Goal: Transaction & Acquisition: Purchase product/service

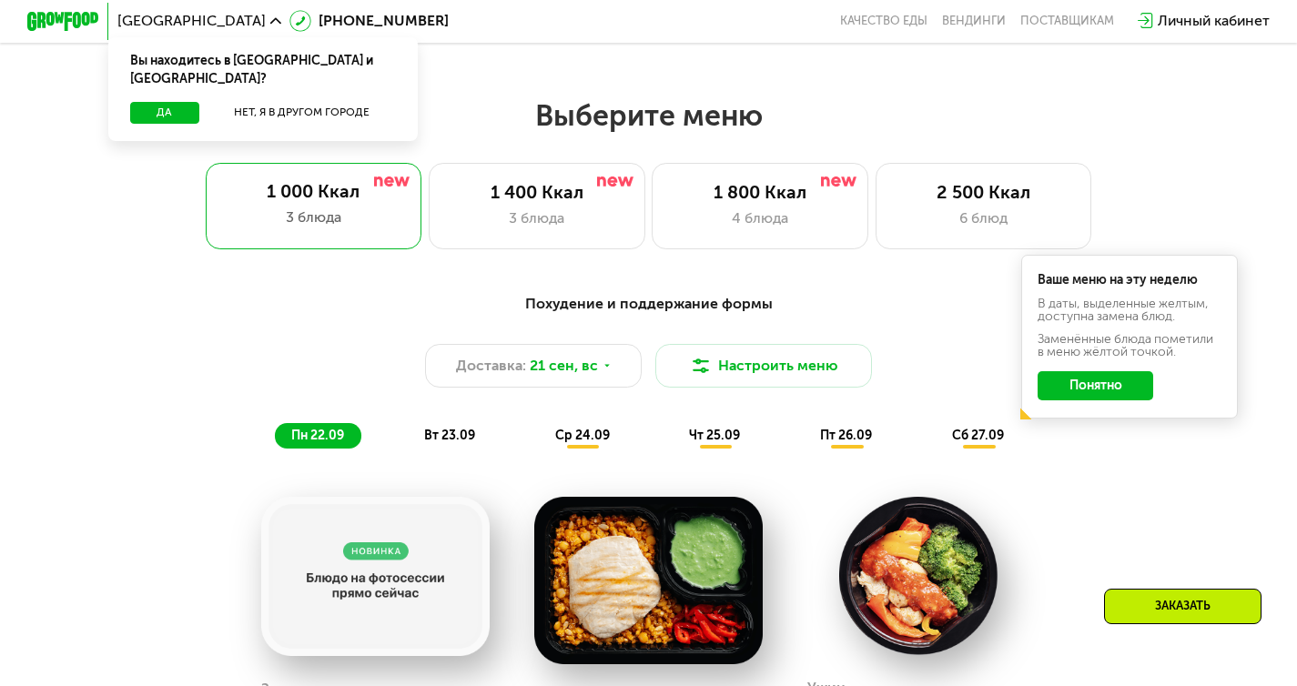
scroll to position [1086, 0]
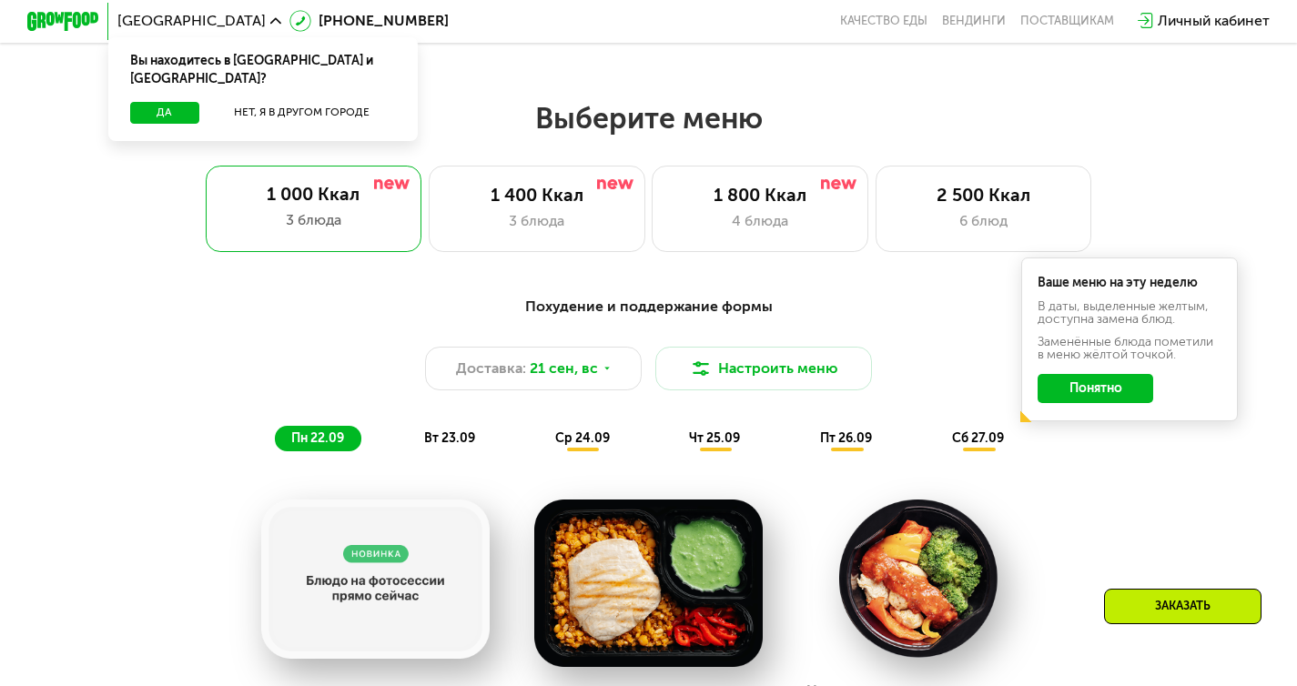
click at [1075, 401] on button "Понятно" at bounding box center [1095, 388] width 116 height 29
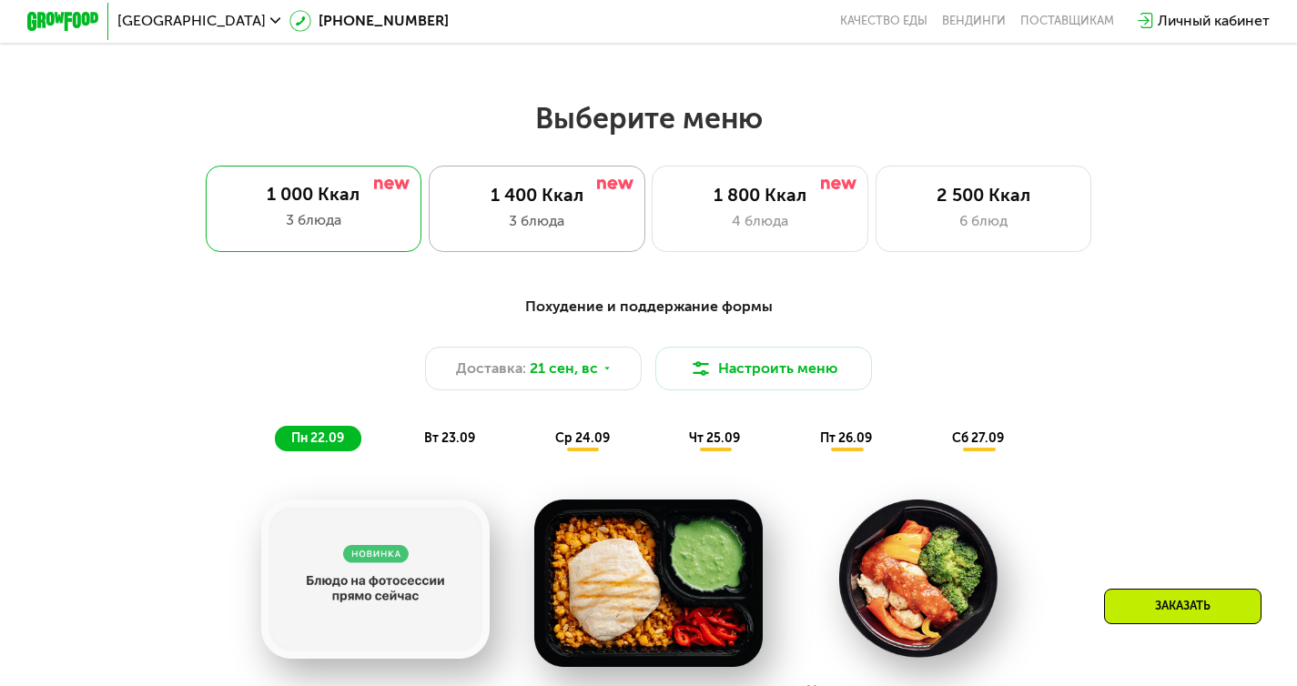
click at [574, 228] on div "3 блюда" at bounding box center [537, 221] width 178 height 22
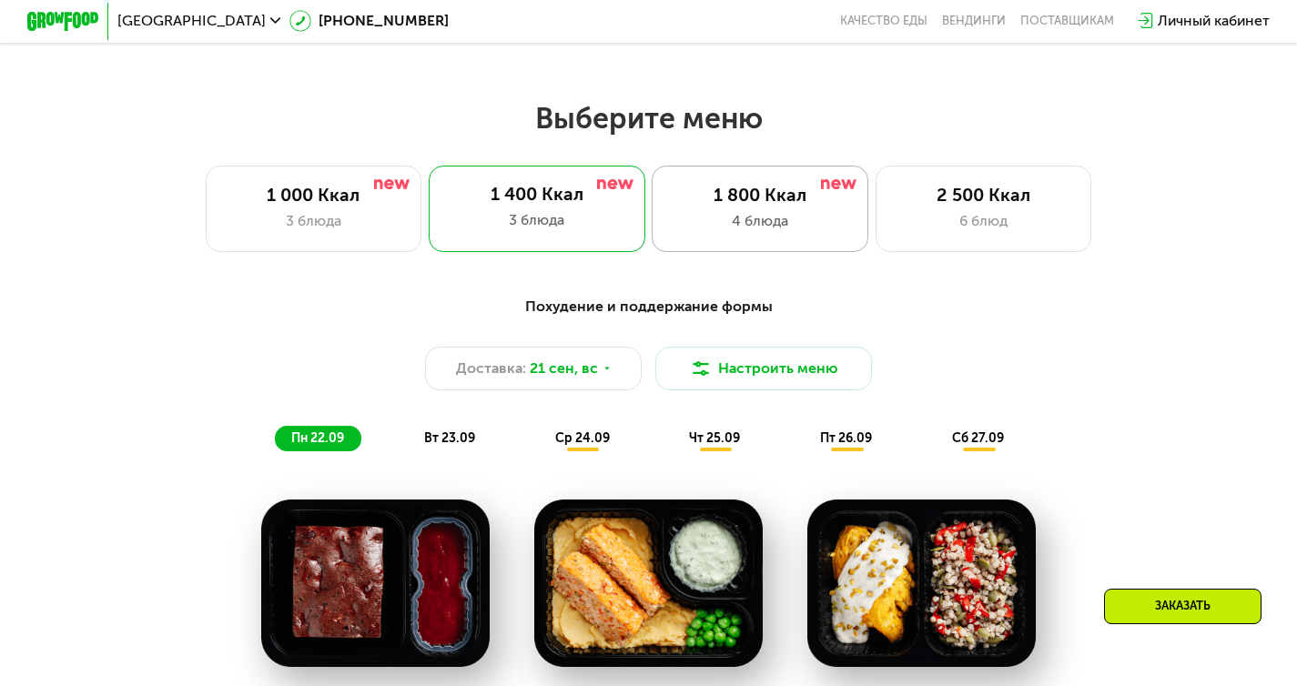
click at [754, 213] on div "1 800 Ккал 4 блюда" at bounding box center [759, 209] width 217 height 86
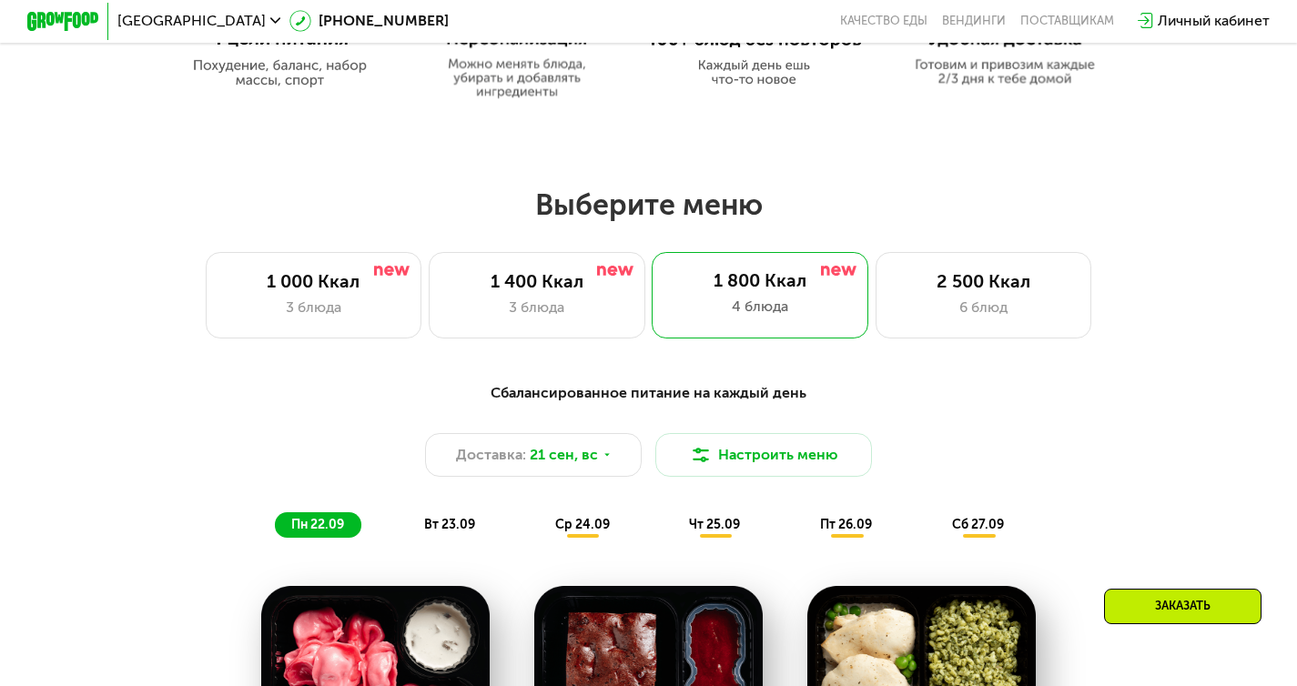
scroll to position [898, 0]
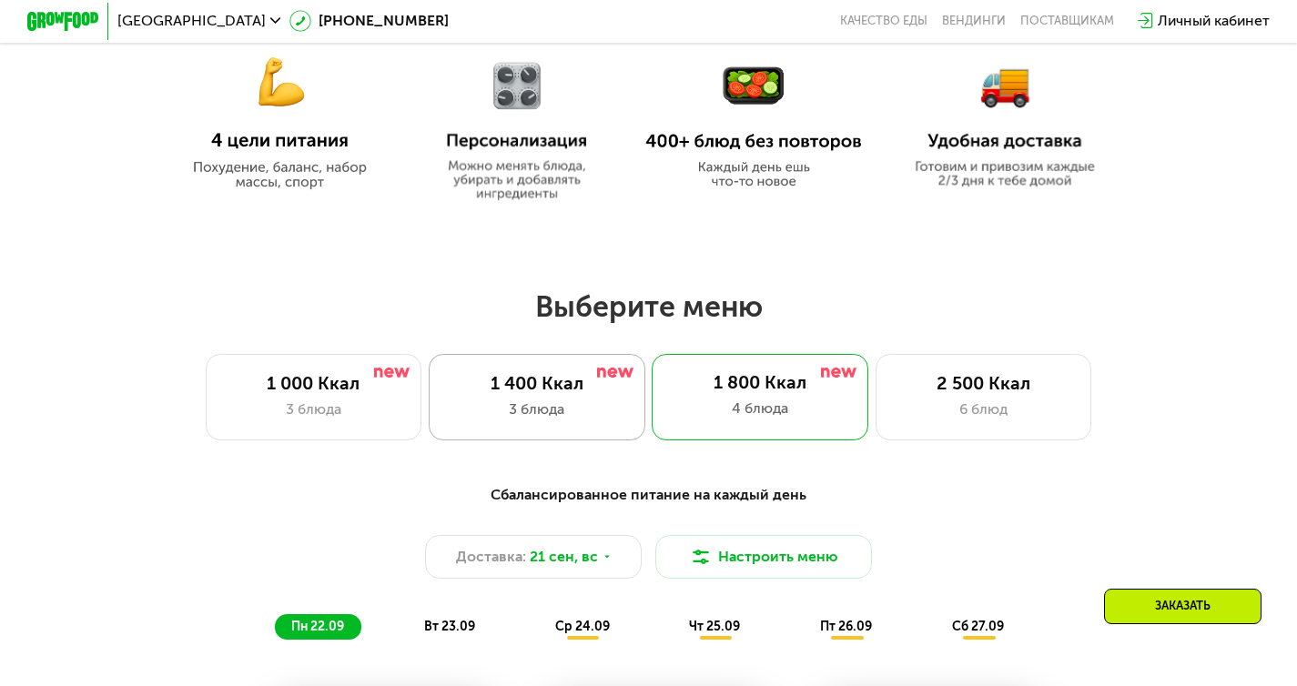
click at [568, 419] on div "3 блюда" at bounding box center [537, 410] width 178 height 22
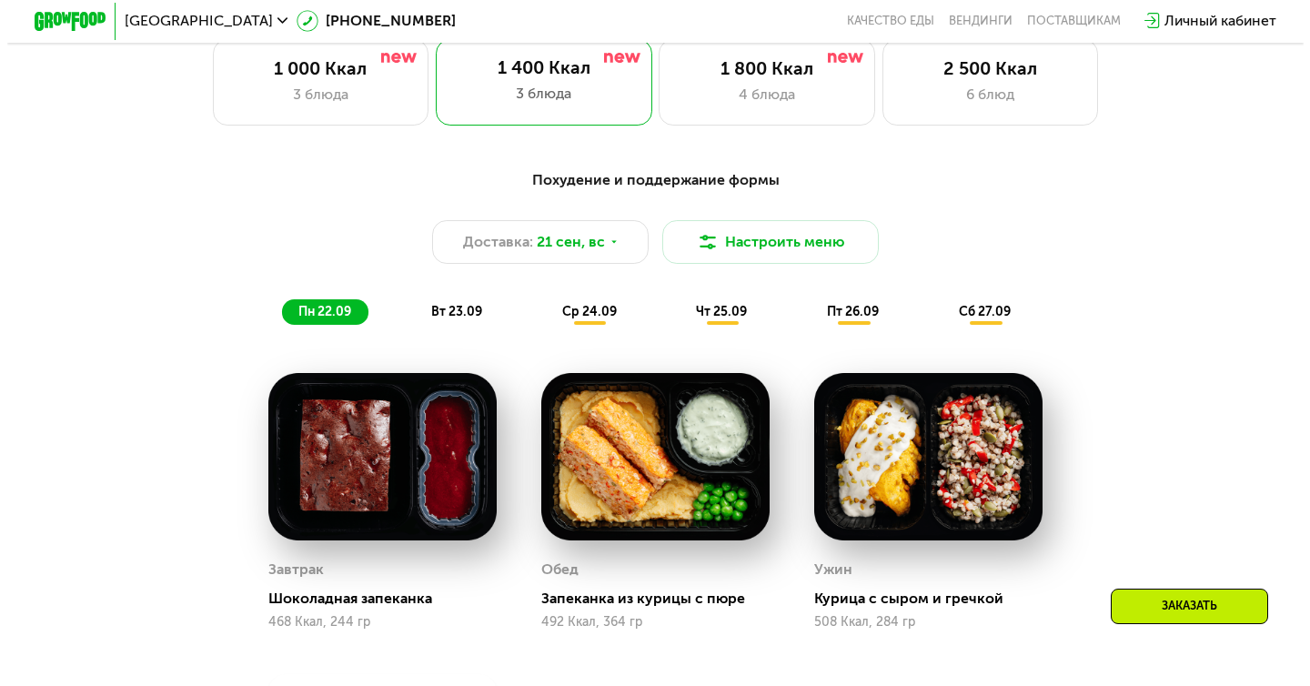
scroll to position [1207, 0]
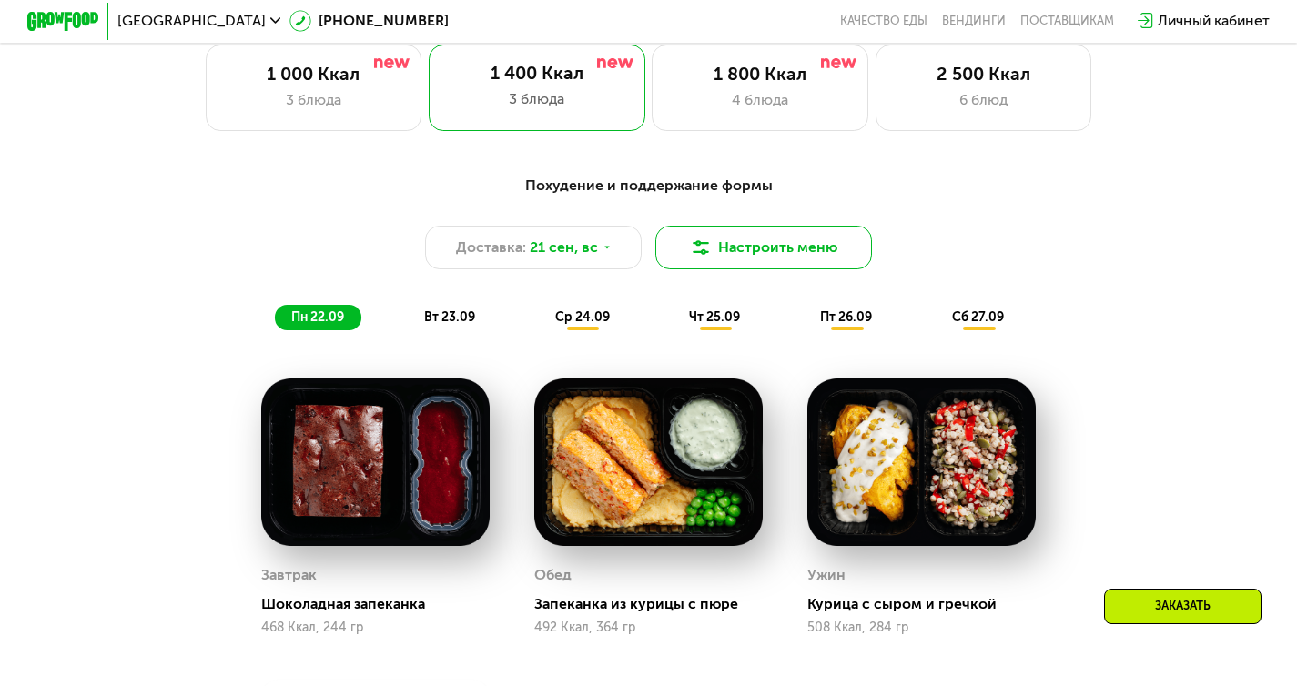
click at [833, 249] on button "Настроить меню" at bounding box center [763, 248] width 217 height 44
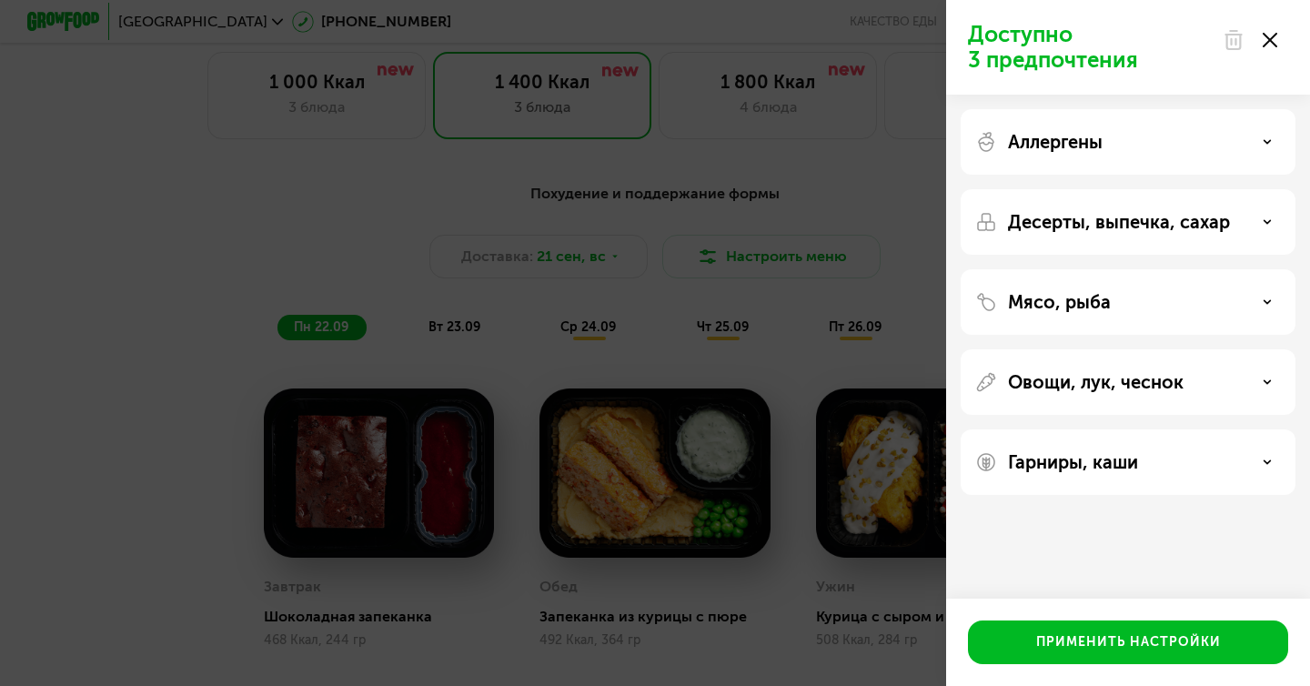
click at [1078, 300] on p "Мясо, рыба" at bounding box center [1059, 302] width 103 height 22
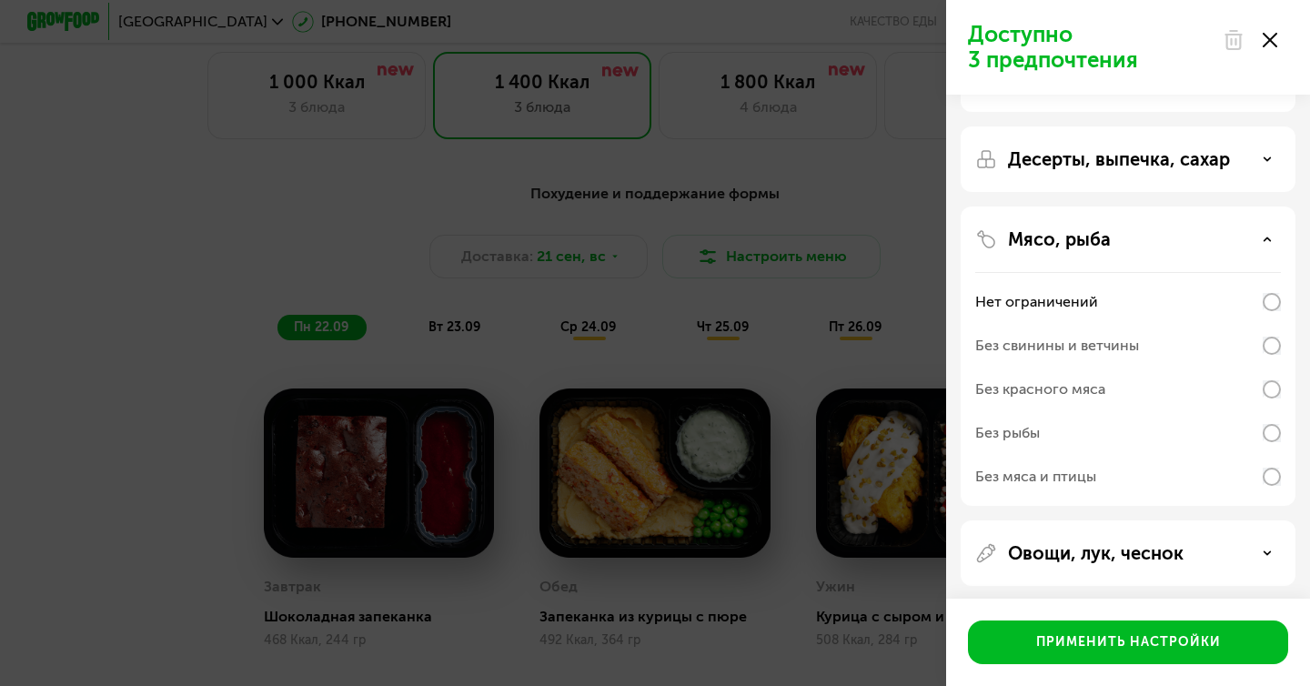
scroll to position [69, 0]
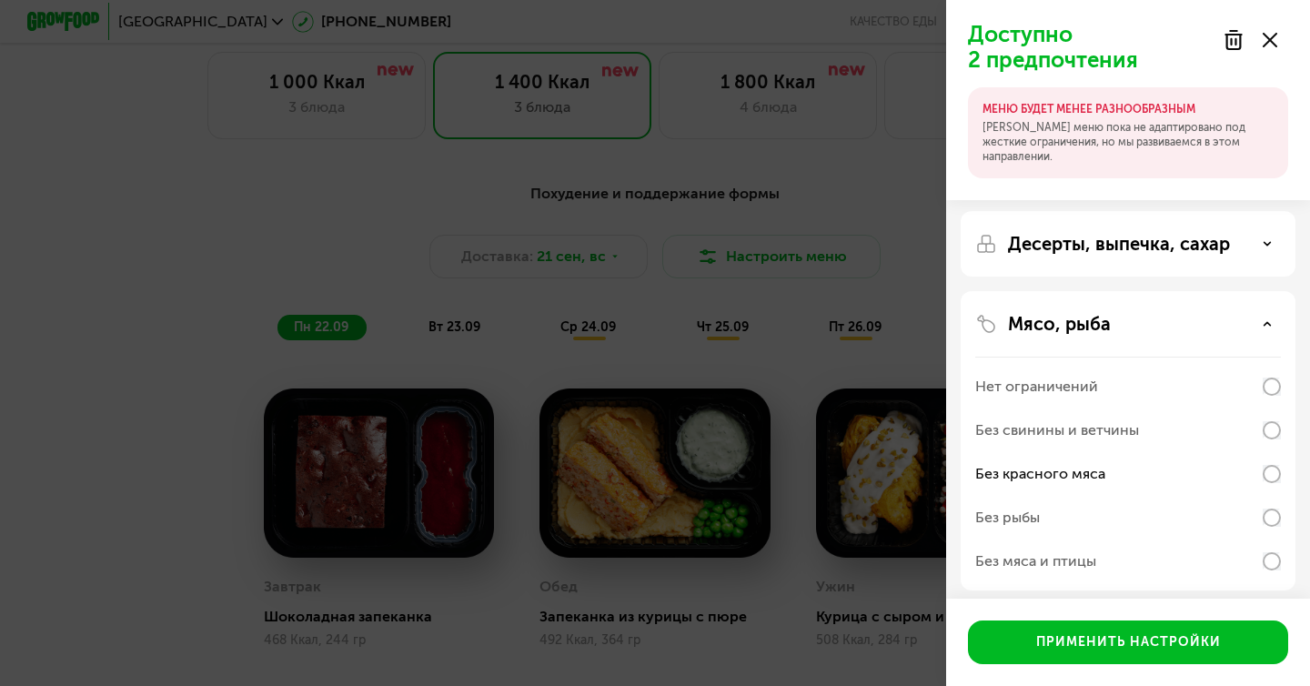
click at [1038, 117] on div "МЕНЮ БУДЕТ МЕНЕЕ РАЗНООБРАЗНЫМ Наше меню пока не адаптировано под жесткие огран…" at bounding box center [1128, 132] width 320 height 91
click at [1059, 254] on p "Десерты, выпечка, сахар" at bounding box center [1119, 244] width 222 height 22
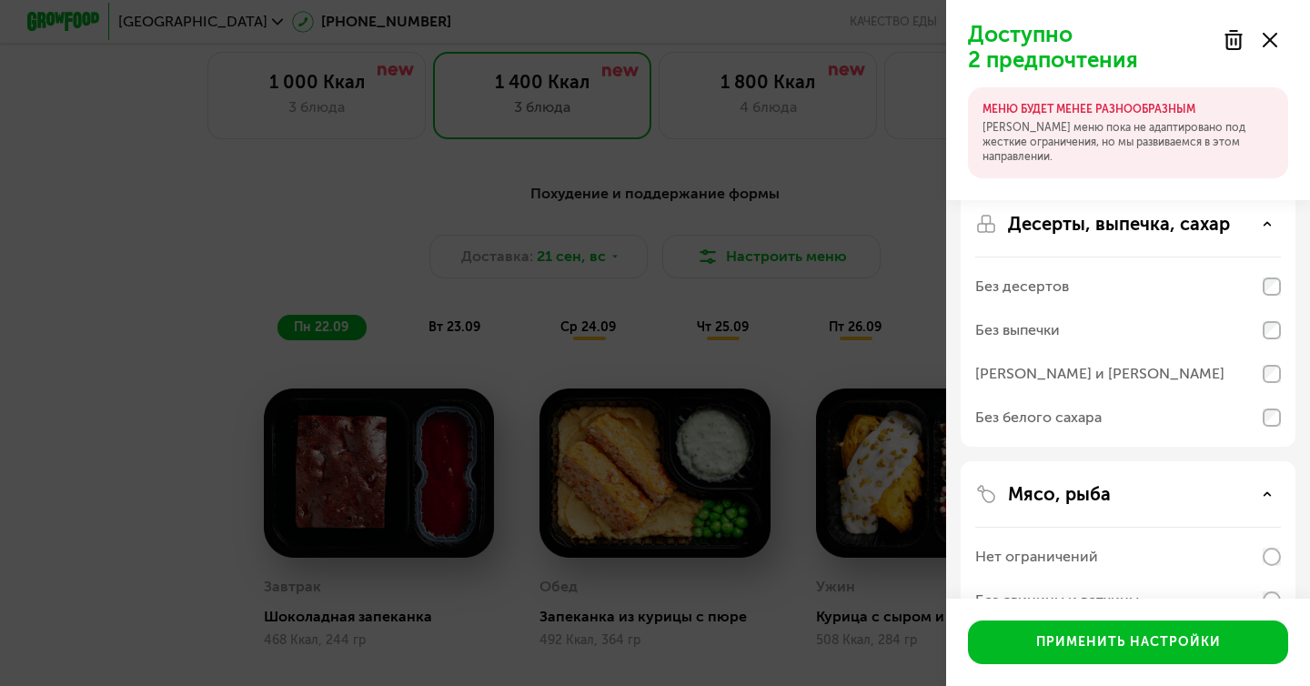
scroll to position [90, 0]
click at [1015, 326] on div "Без выпечки" at bounding box center [1017, 329] width 85 height 22
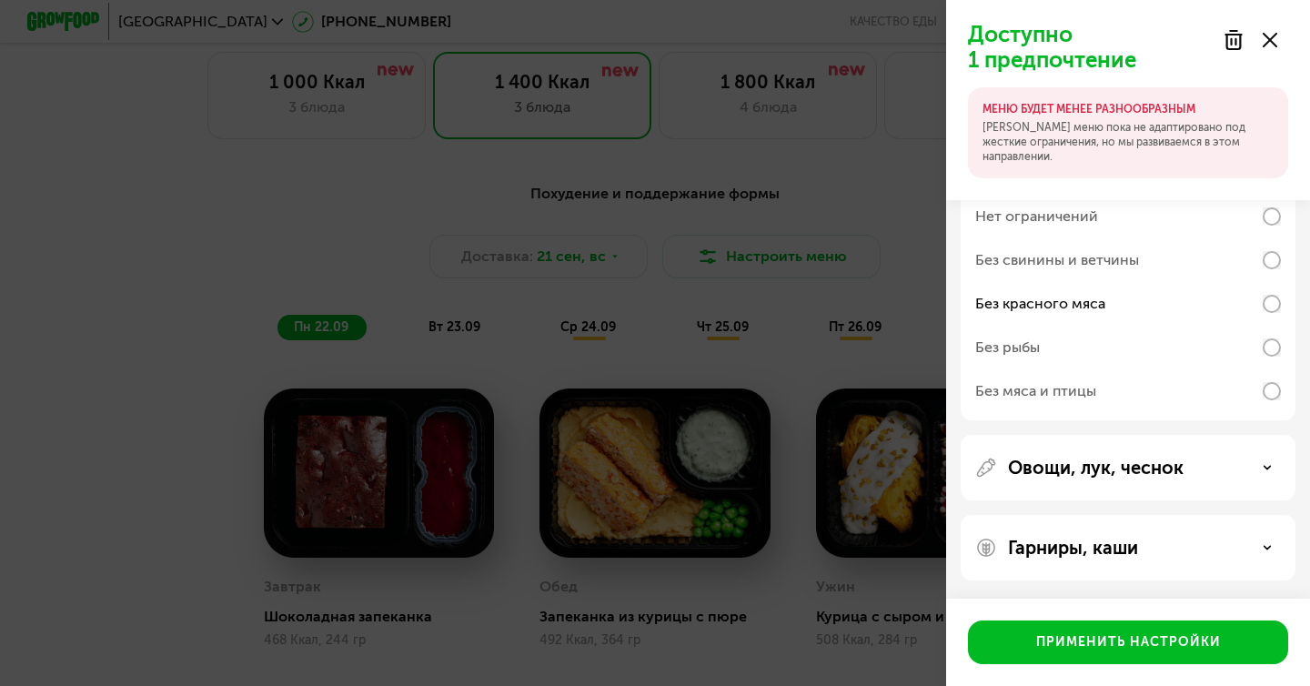
click at [1075, 570] on div "Гарниры, каши" at bounding box center [1128, 548] width 335 height 66
click at [1083, 537] on p "Гарниры, каши" at bounding box center [1073, 548] width 130 height 22
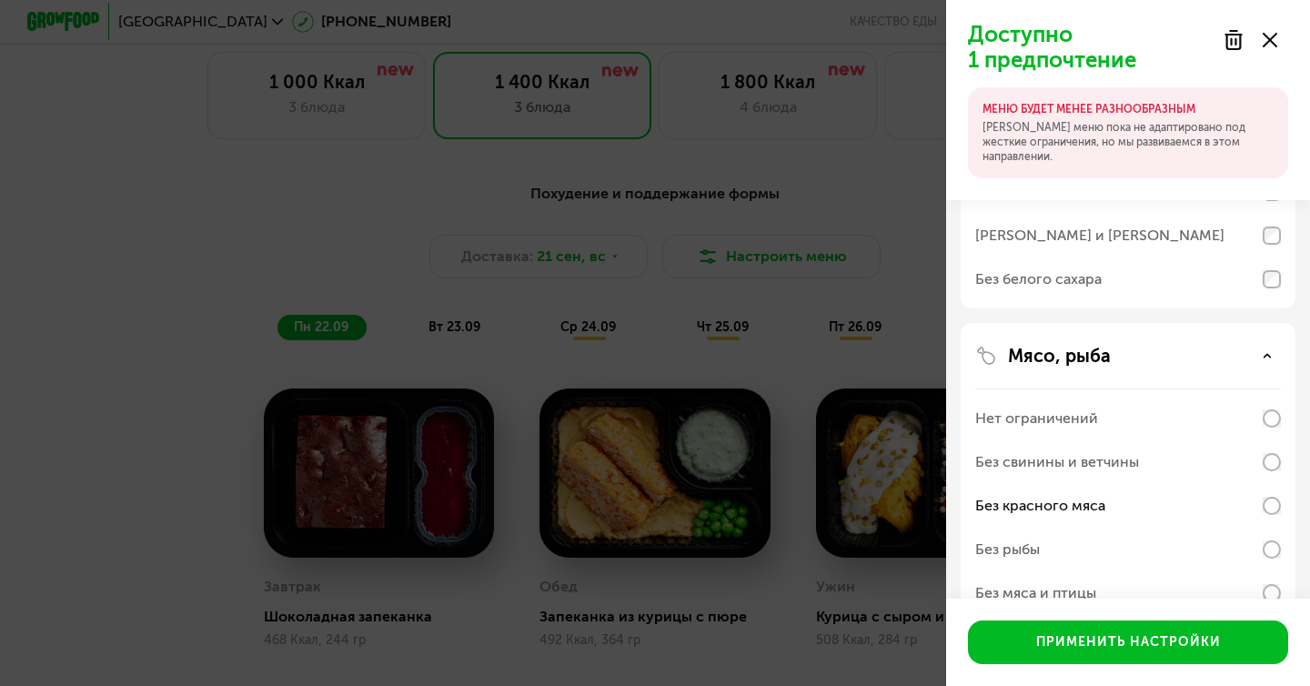
scroll to position [0, 0]
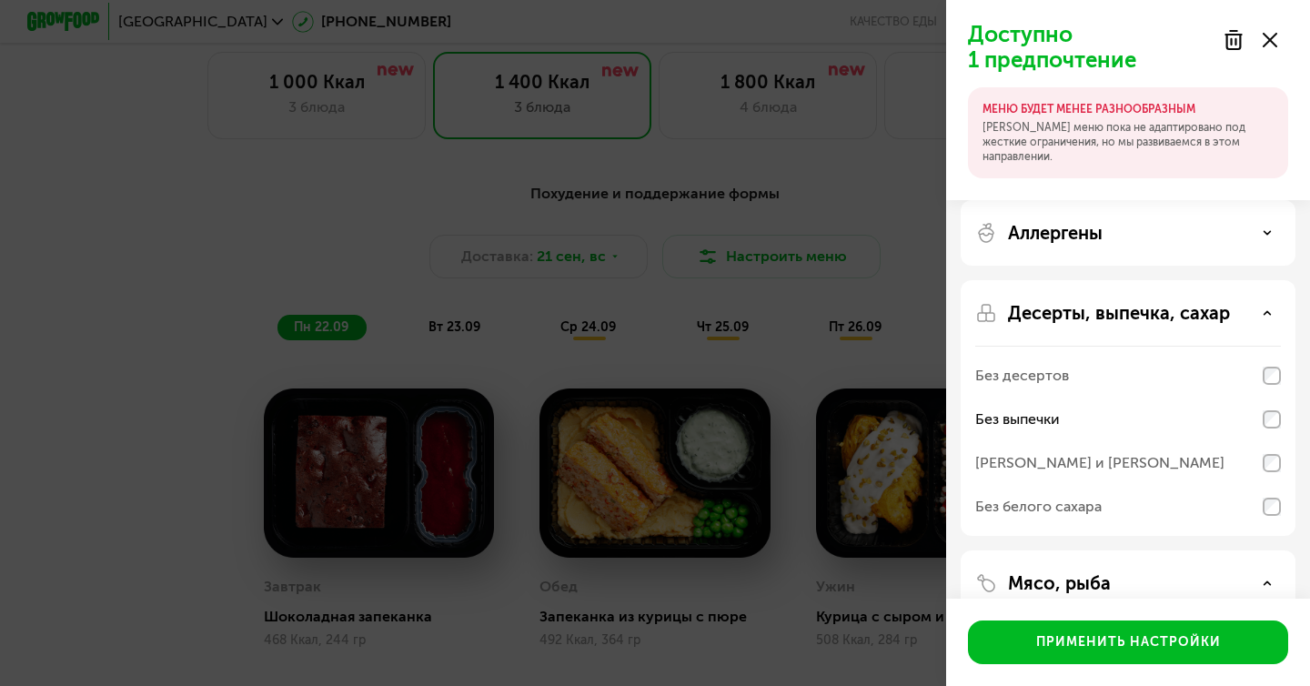
click at [1052, 243] on p "Аллергены" at bounding box center [1055, 233] width 95 height 22
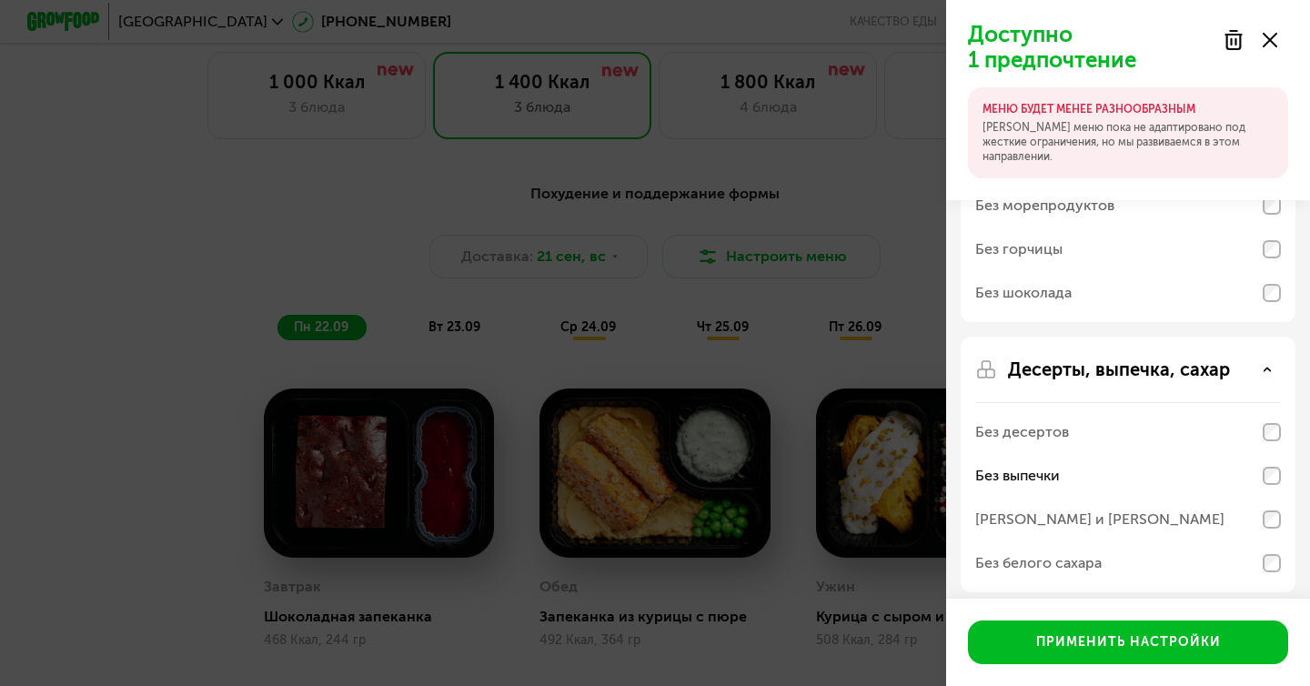
scroll to position [239, 0]
